Goal: Information Seeking & Learning: Learn about a topic

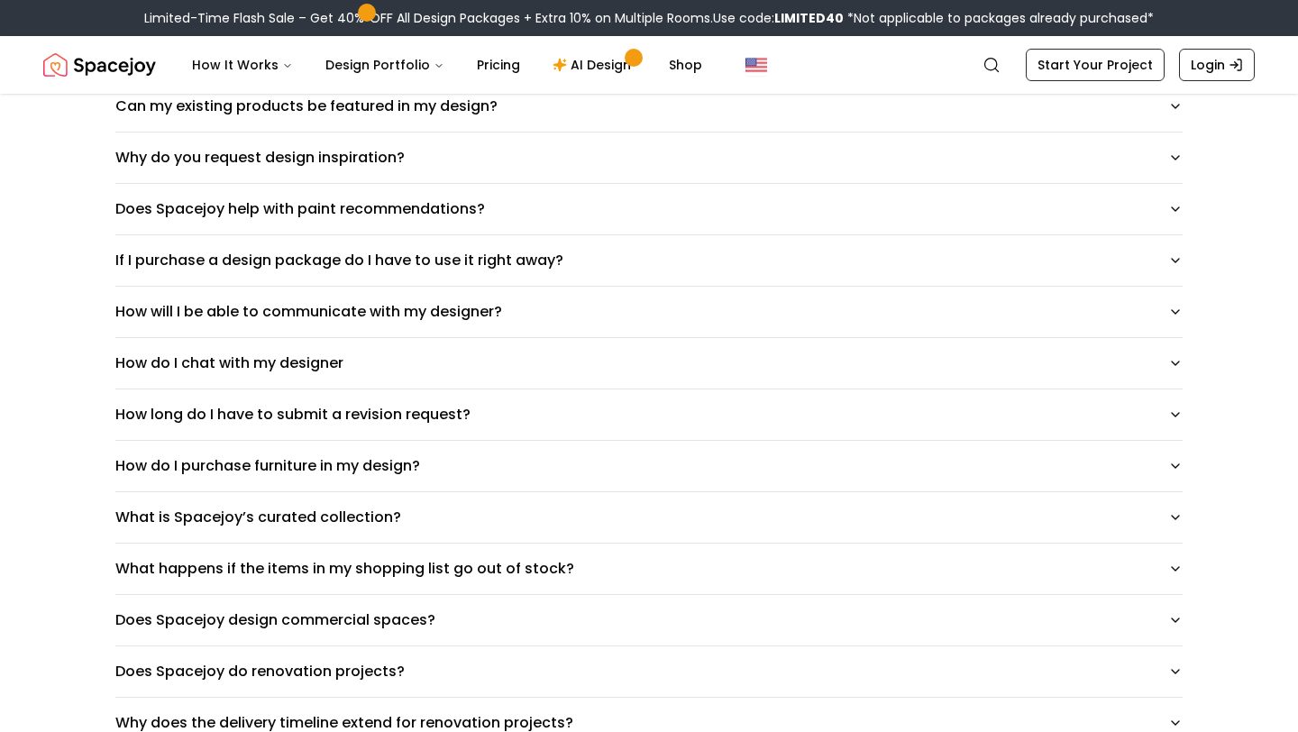
scroll to position [847, 0]
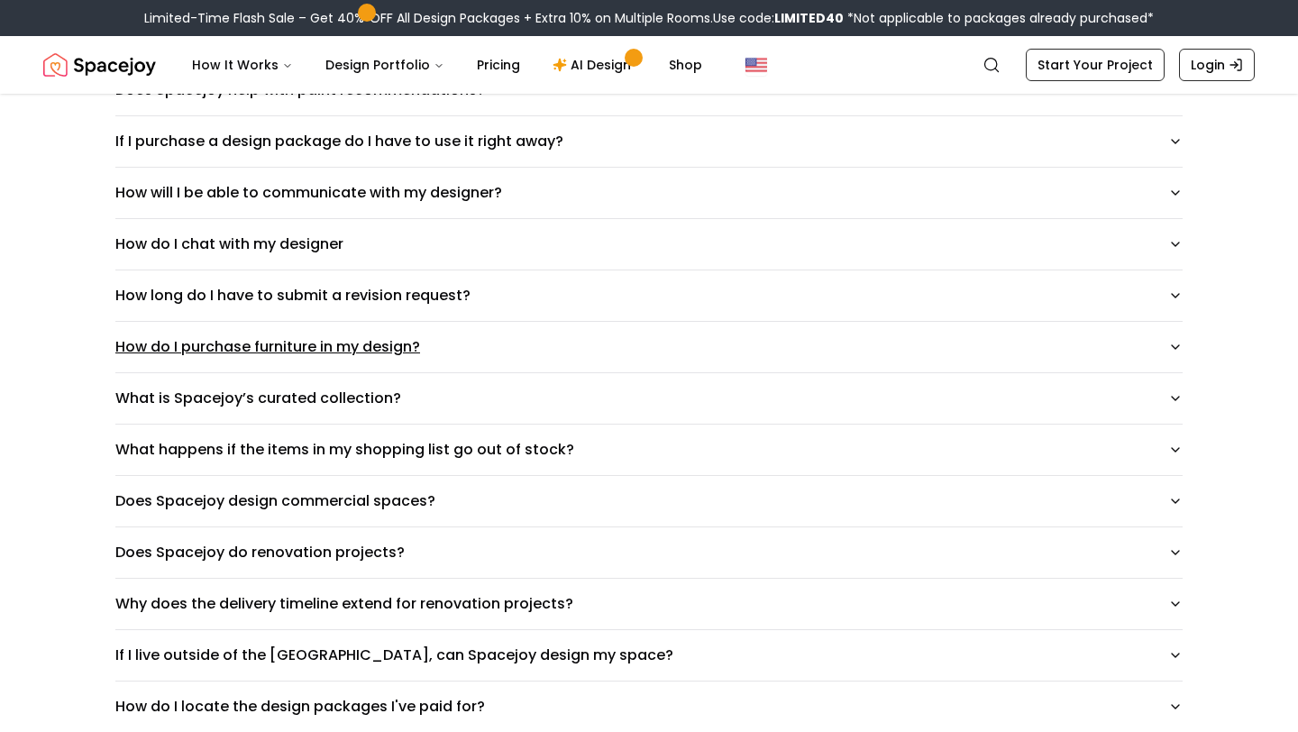
click at [307, 342] on button "How do I purchase furniture in my design?" at bounding box center [648, 347] width 1067 height 50
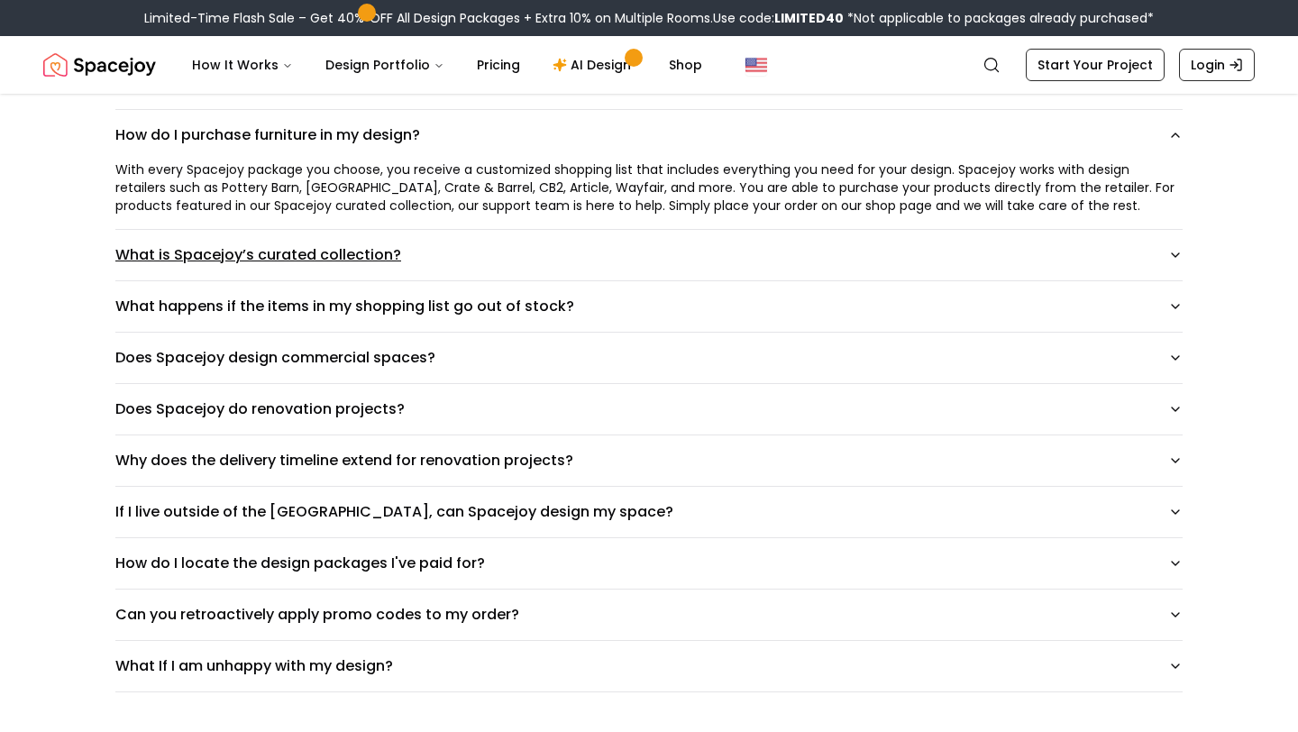
scroll to position [1261, 0]
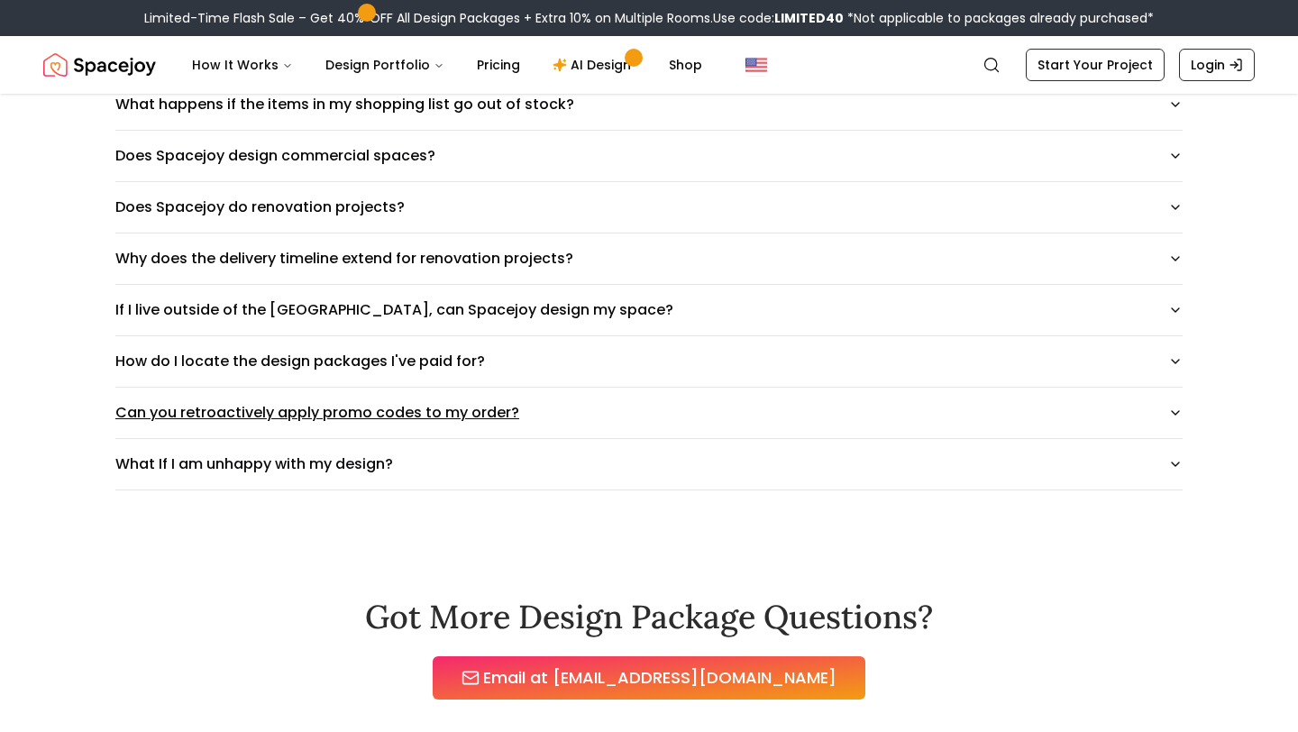
click at [380, 419] on button "Can you retroactively apply promo codes to my order?" at bounding box center [648, 413] width 1067 height 50
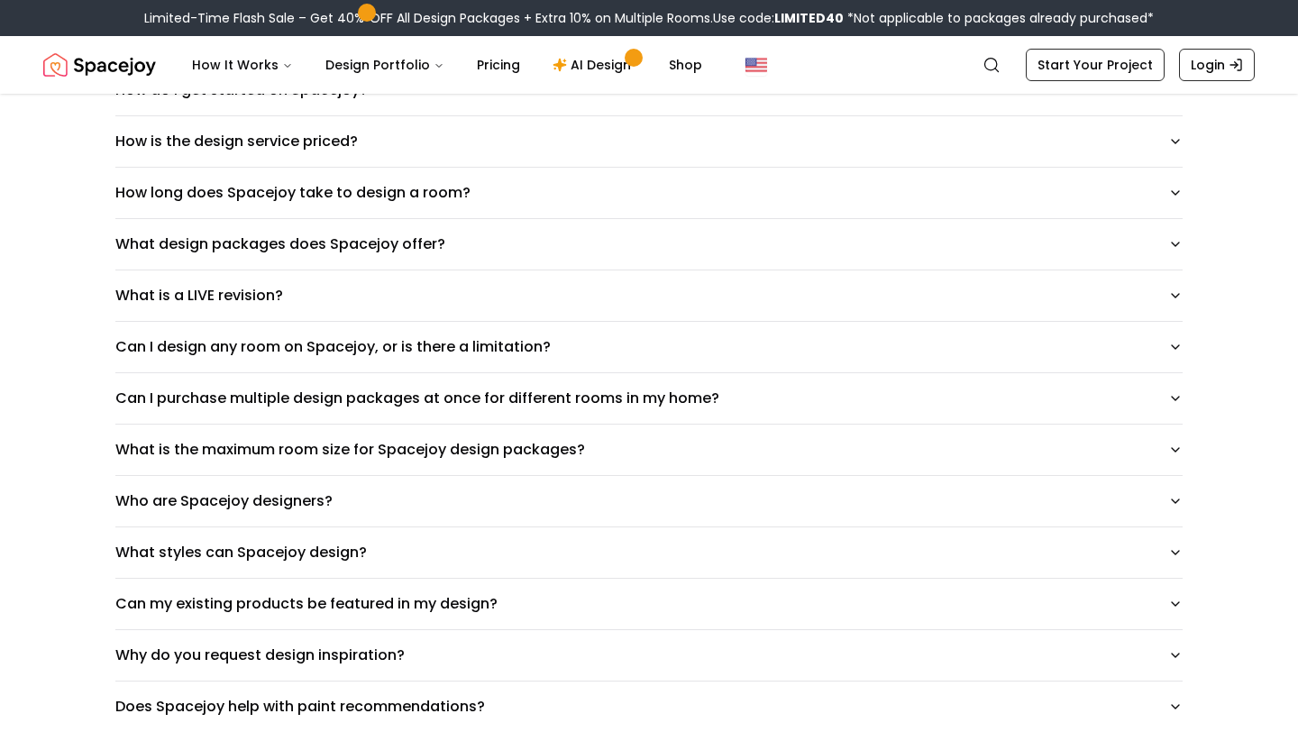
scroll to position [0, 0]
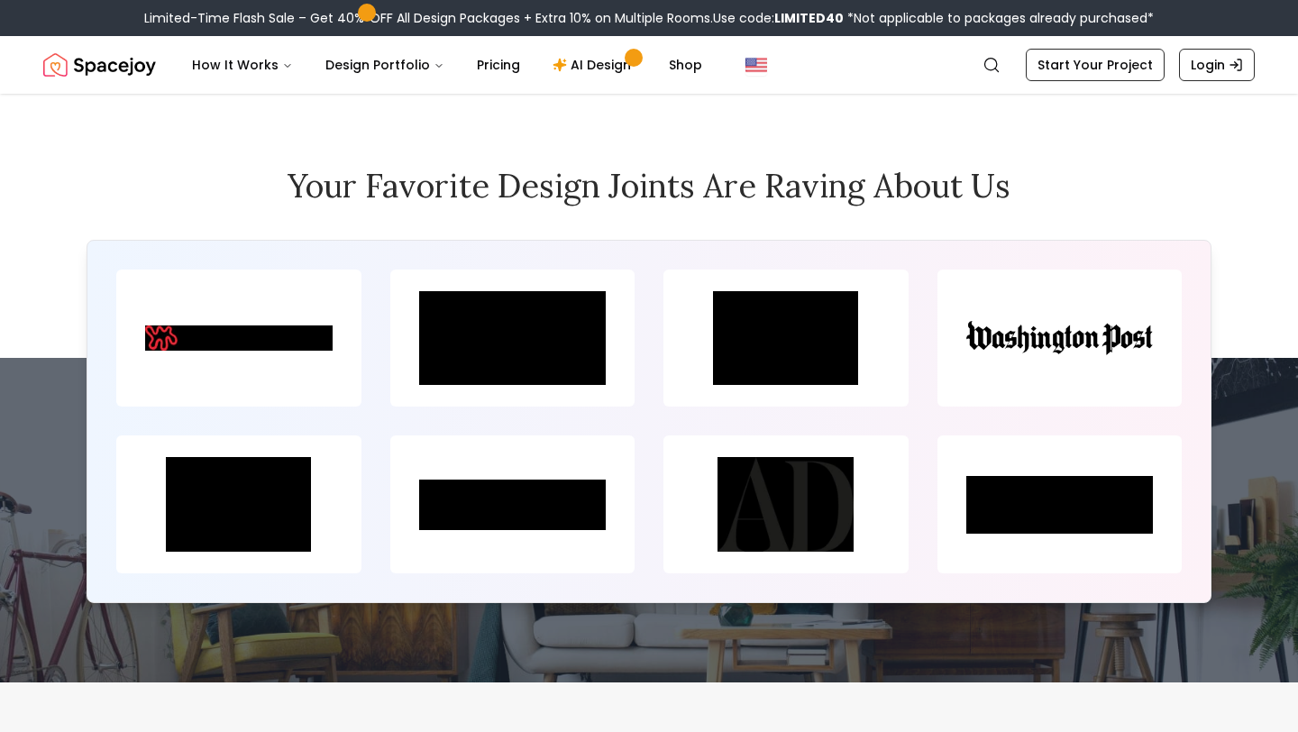
scroll to position [8166, 0]
